Goal: Check status: Check status

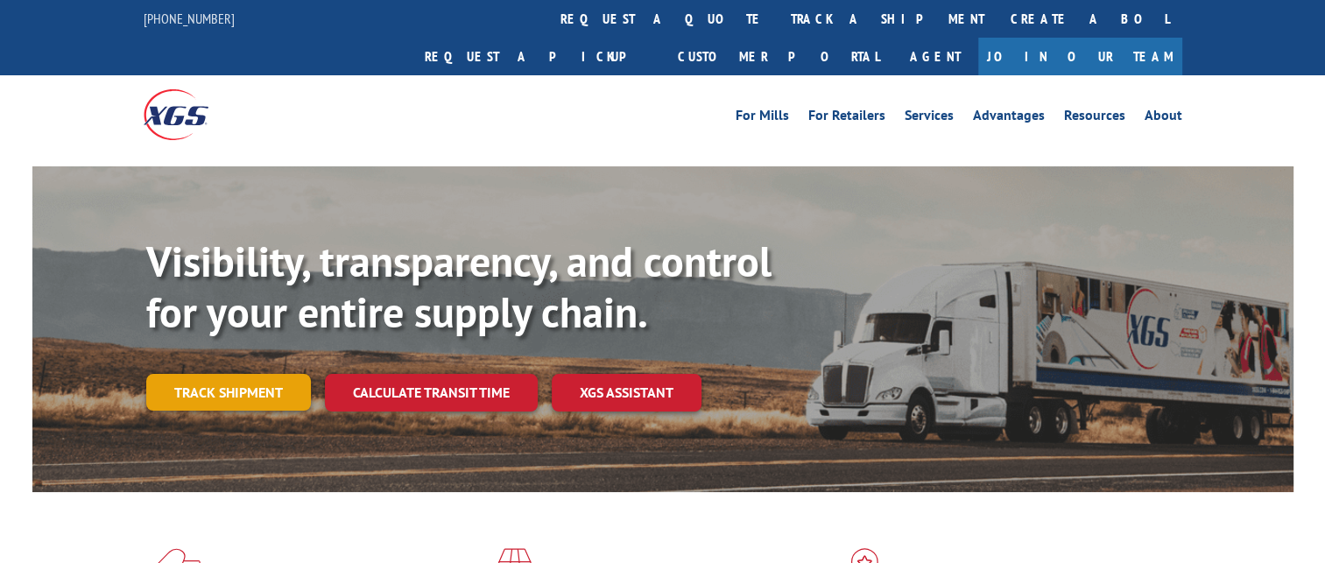
click at [236, 374] on link "Track shipment" at bounding box center [228, 392] width 165 height 37
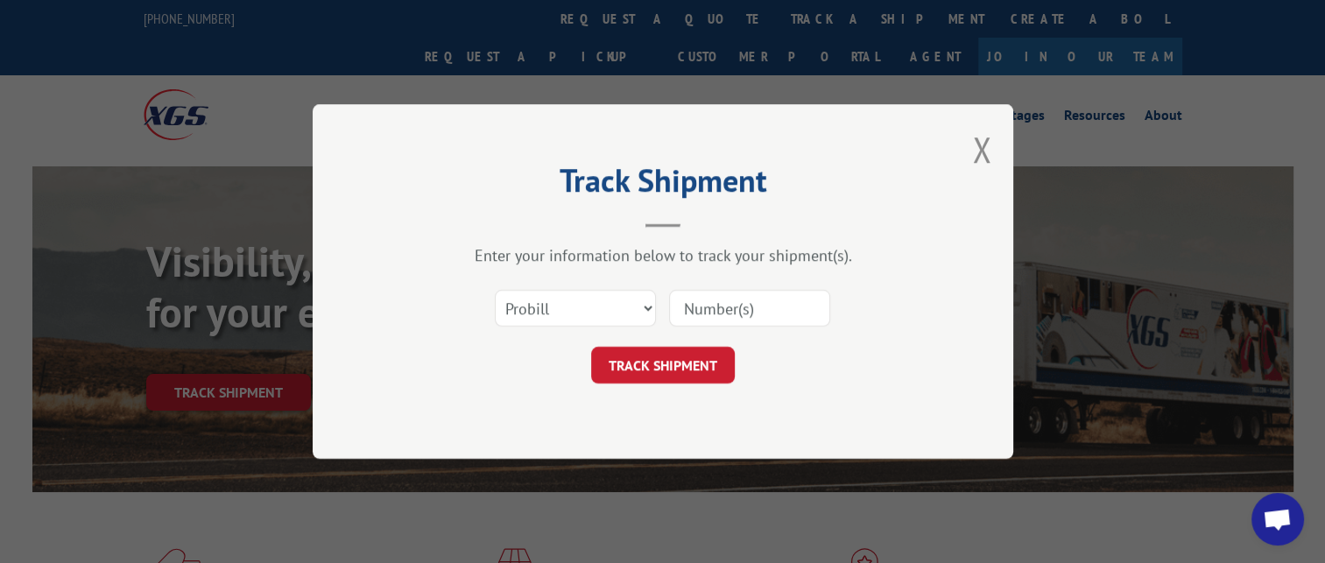
click at [743, 312] on input at bounding box center [749, 308] width 161 height 37
paste input "17342251"
type input "17342251"
click at [678, 360] on button "TRACK SHIPMENT" at bounding box center [663, 365] width 144 height 37
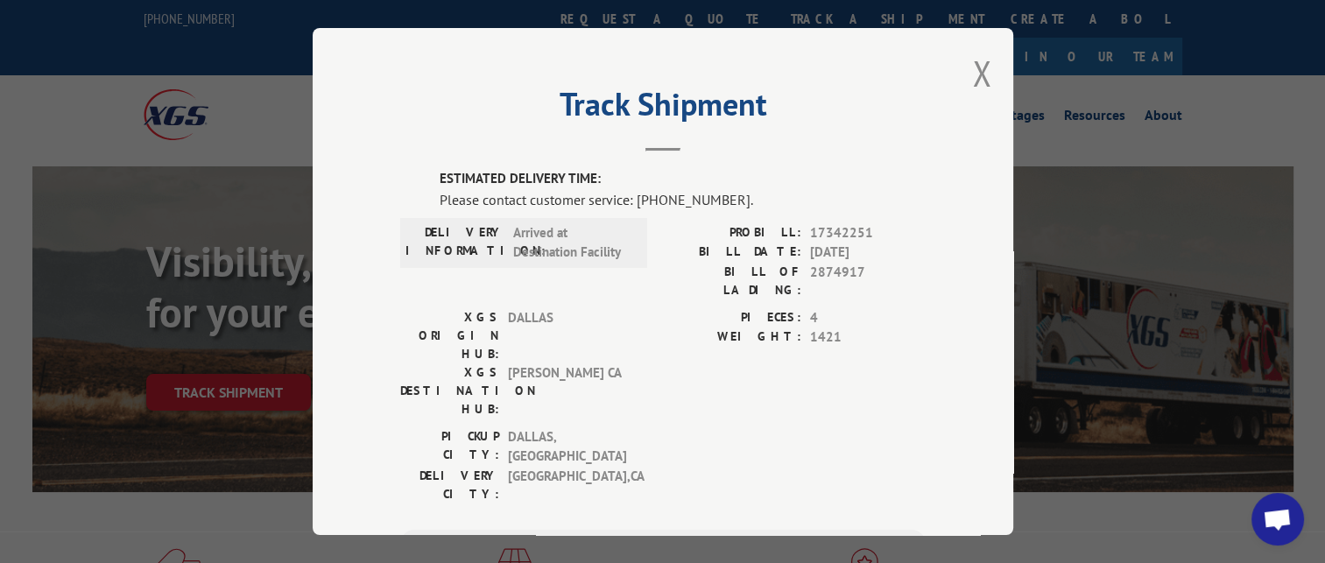
click at [1289, 519] on span "Open chat" at bounding box center [1277, 521] width 29 height 25
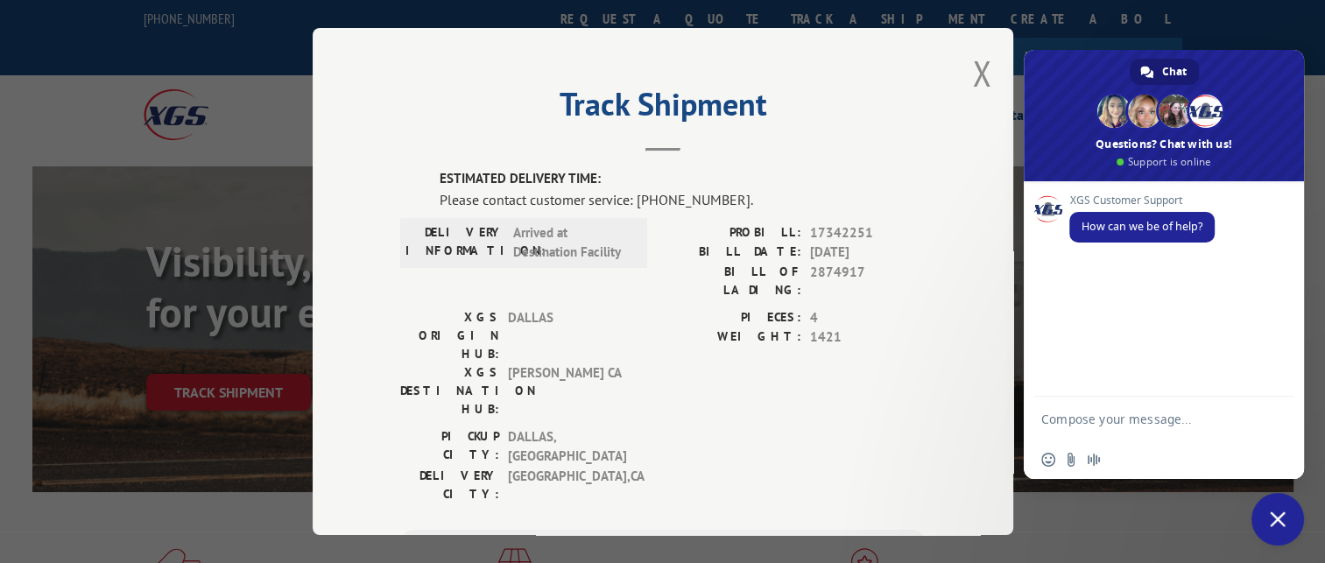
click at [1118, 420] on textarea "Compose your message..." at bounding box center [1146, 419] width 210 height 44
type textarea "can you please give me an update on pro#17342251?"
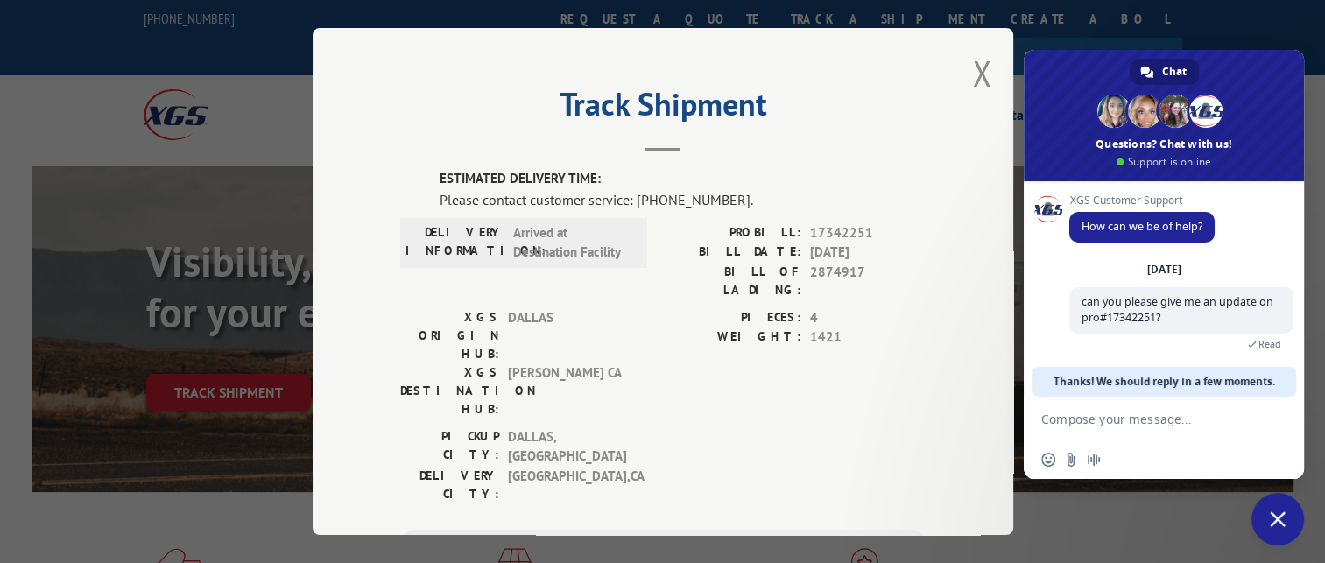
scroll to position [68, 0]
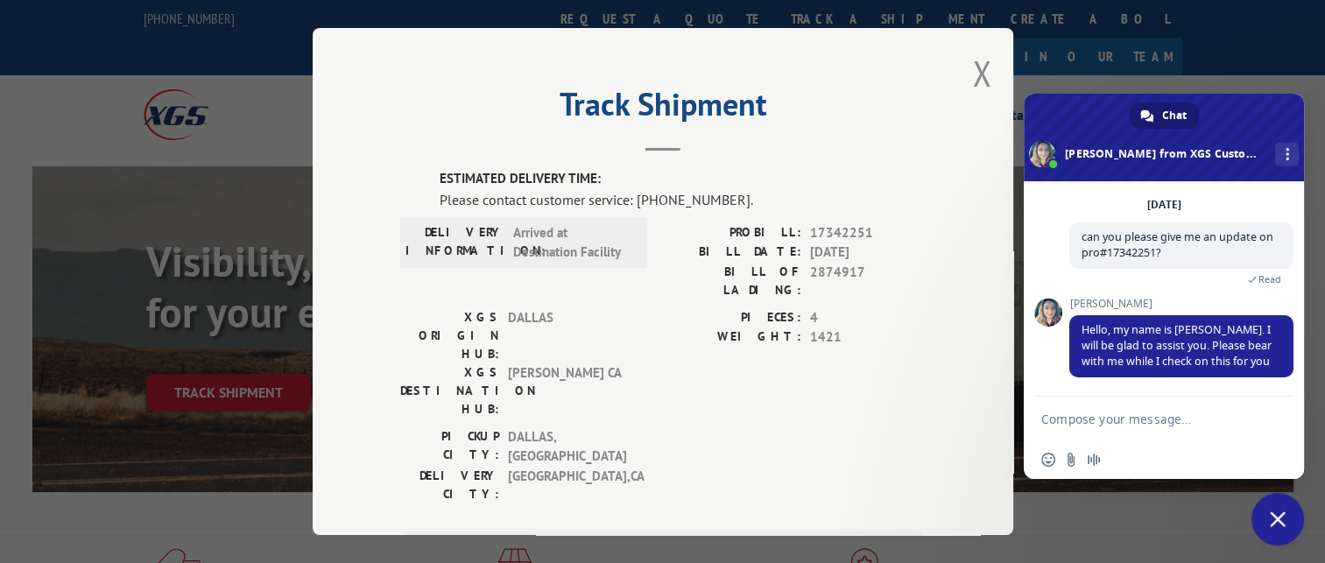
click at [1125, 410] on textarea "Compose your message..." at bounding box center [1146, 419] width 210 height 44
type textarea "ok thank you!"
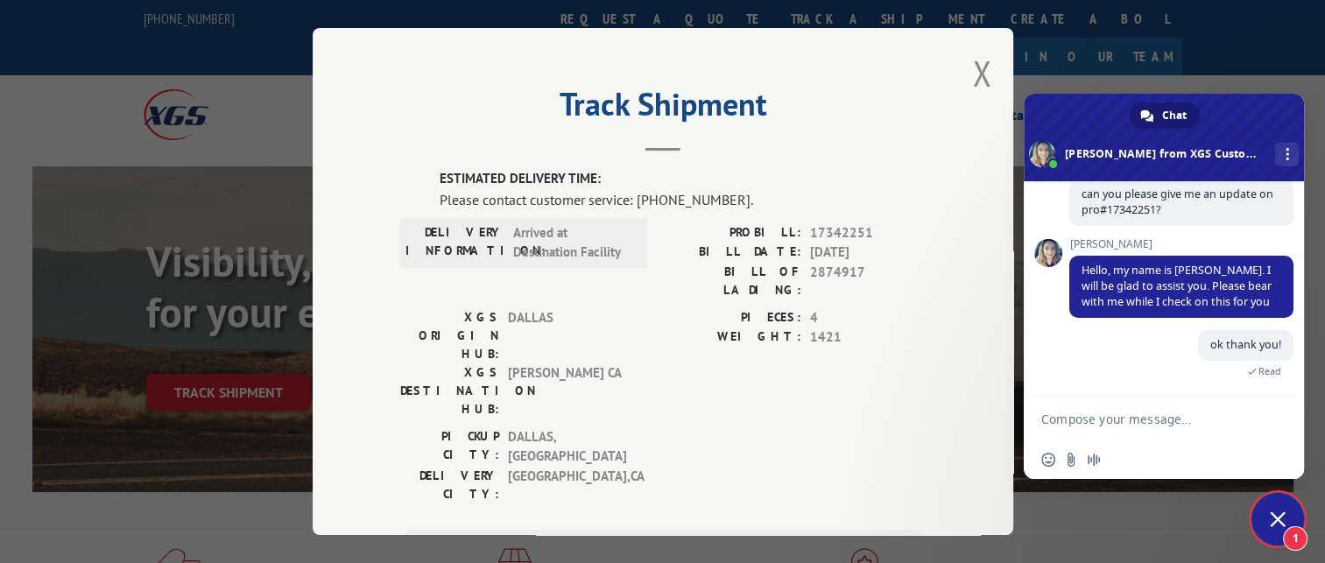
scroll to position [189, 0]
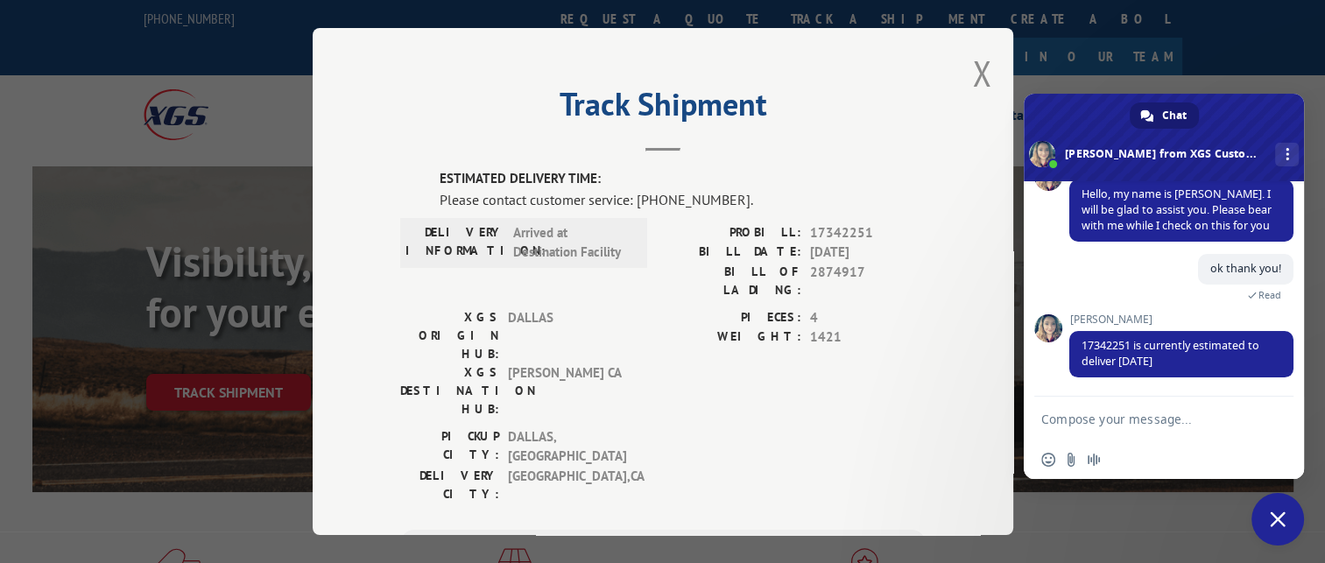
click at [1140, 413] on textarea "Compose your message..." at bounding box center [1146, 419] width 210 height 44
type textarea "ok thank you!"
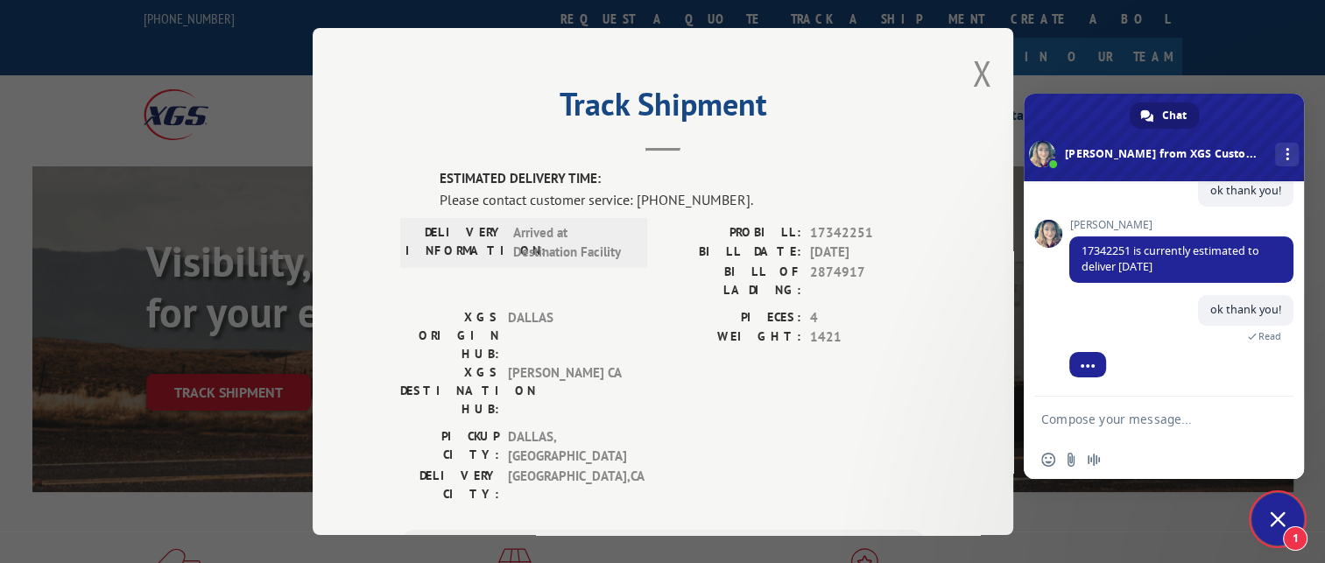
scroll to position [311, 0]
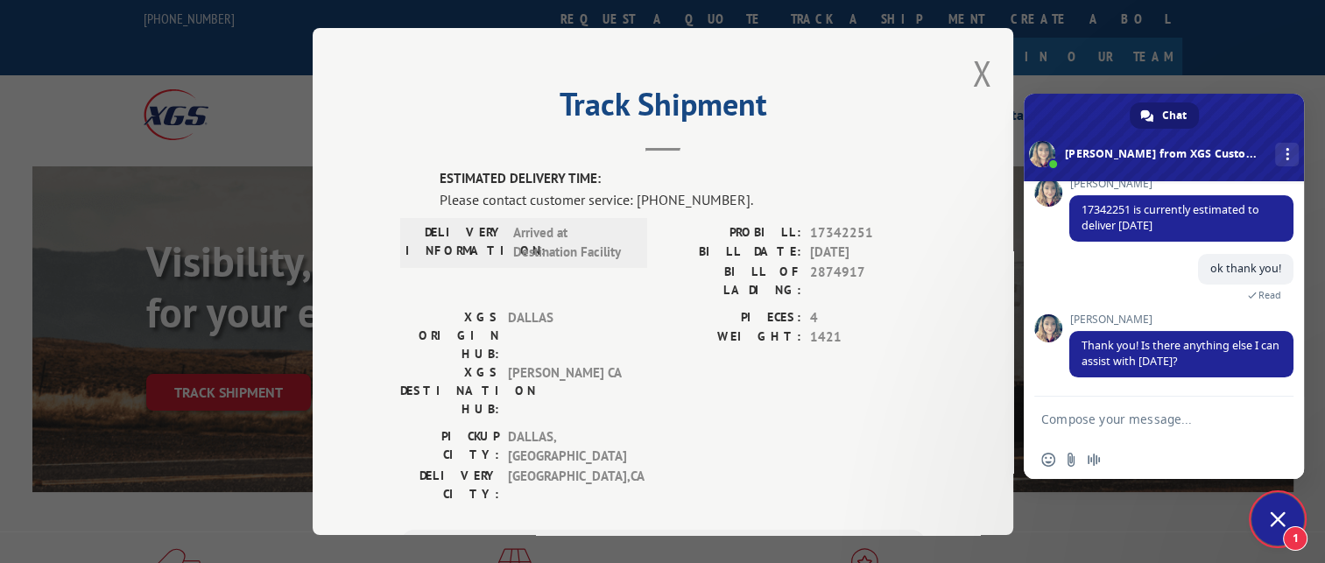
click at [867, 427] on div "[GEOGRAPHIC_DATA]: [GEOGRAPHIC_DATA] , [GEOGRAPHIC_DATA] DELIVERY CITY: [GEOGRA…" at bounding box center [663, 469] width 526 height 85
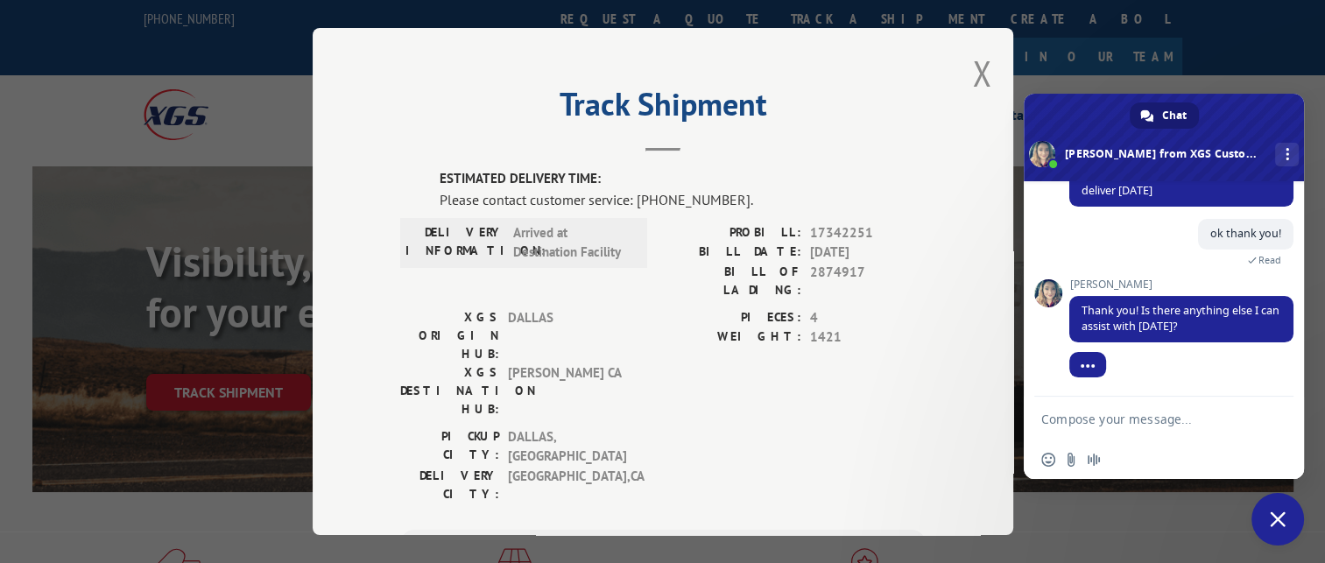
click at [1093, 426] on textarea "Compose your message..." at bounding box center [1146, 419] width 210 height 44
type textarea "no that is all thank you!"
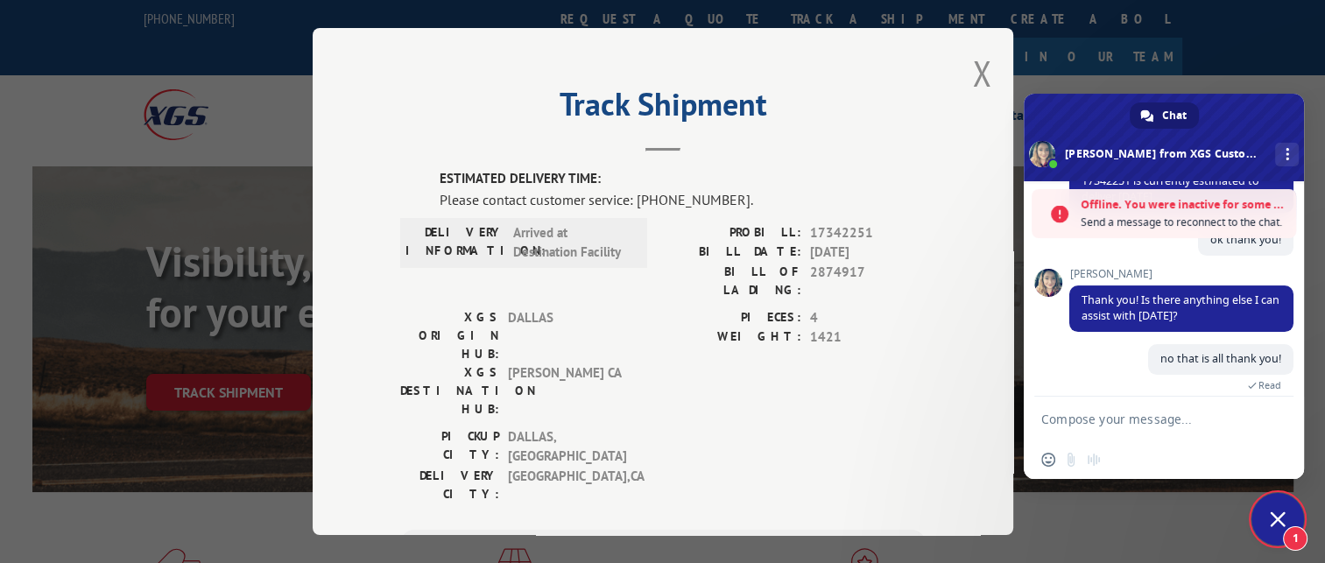
scroll to position [514, 0]
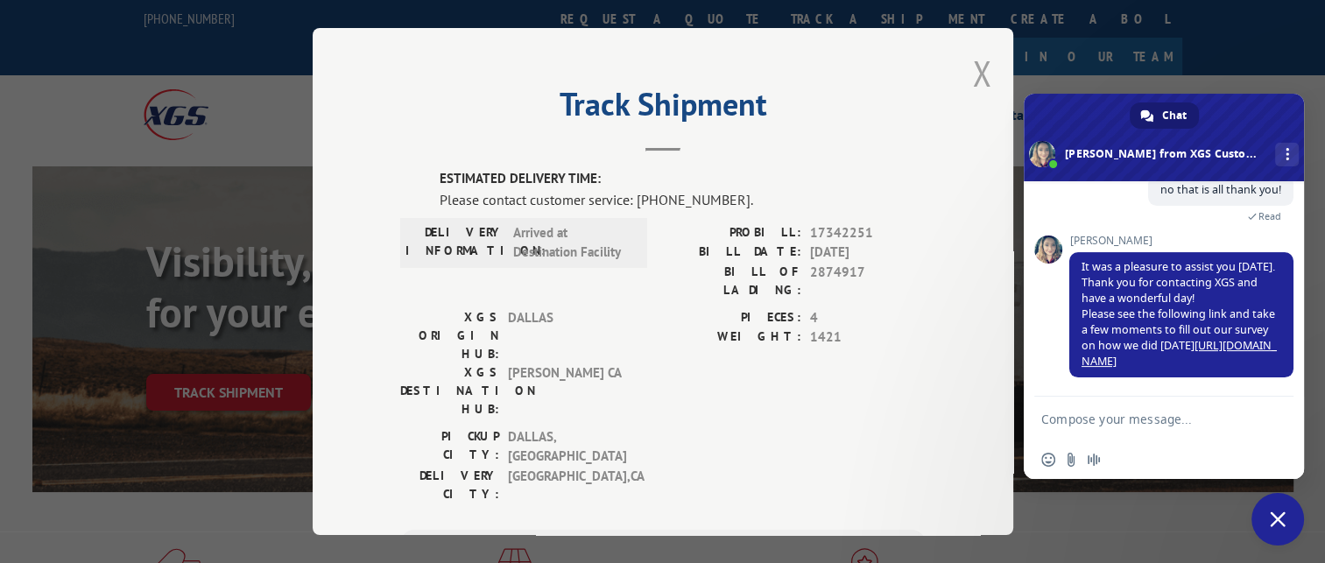
click at [973, 74] on button "Close modal" at bounding box center [981, 73] width 19 height 46
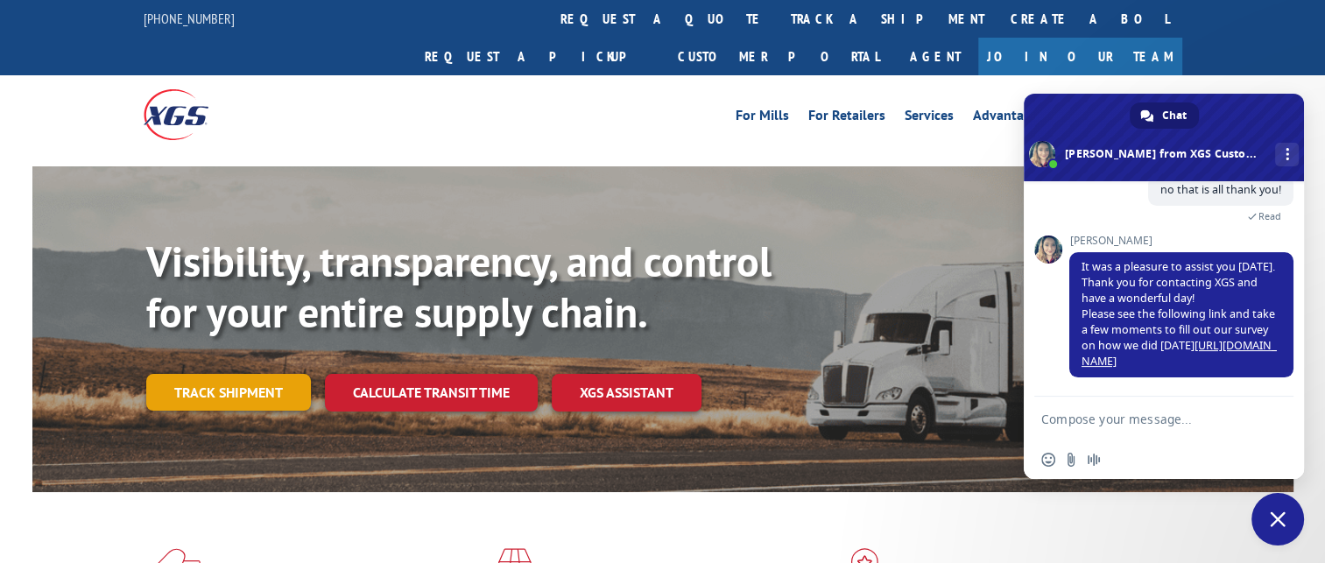
click at [242, 374] on link "Track shipment" at bounding box center [228, 392] width 165 height 37
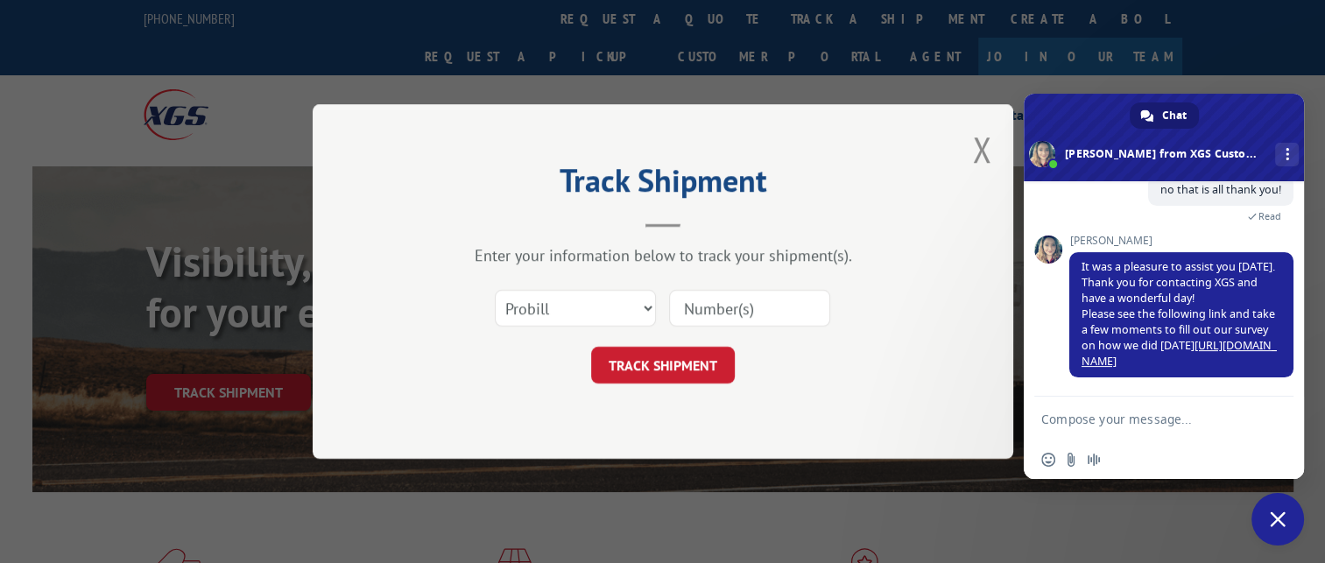
click at [733, 321] on input at bounding box center [749, 308] width 161 height 37
paste input "17342013"
type input "17342013"
click at [673, 362] on button "TRACK SHIPMENT" at bounding box center [663, 365] width 144 height 37
